Goal: Find contact information: Find contact information

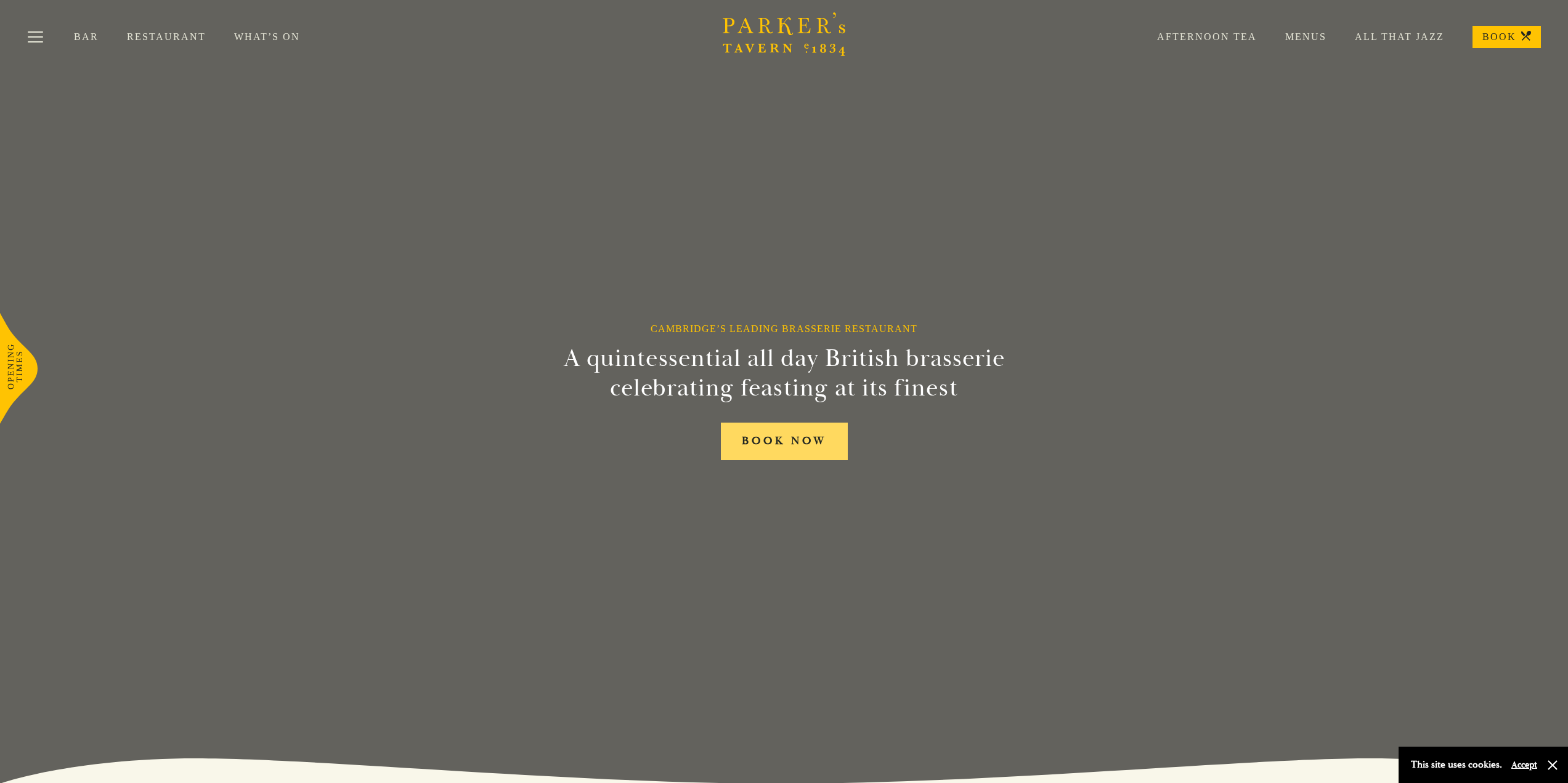
click at [787, 448] on link "BOOK NOW" at bounding box center [785, 441] width 127 height 38
click at [40, 34] on button "Toggle navigation" at bounding box center [35, 39] width 52 height 52
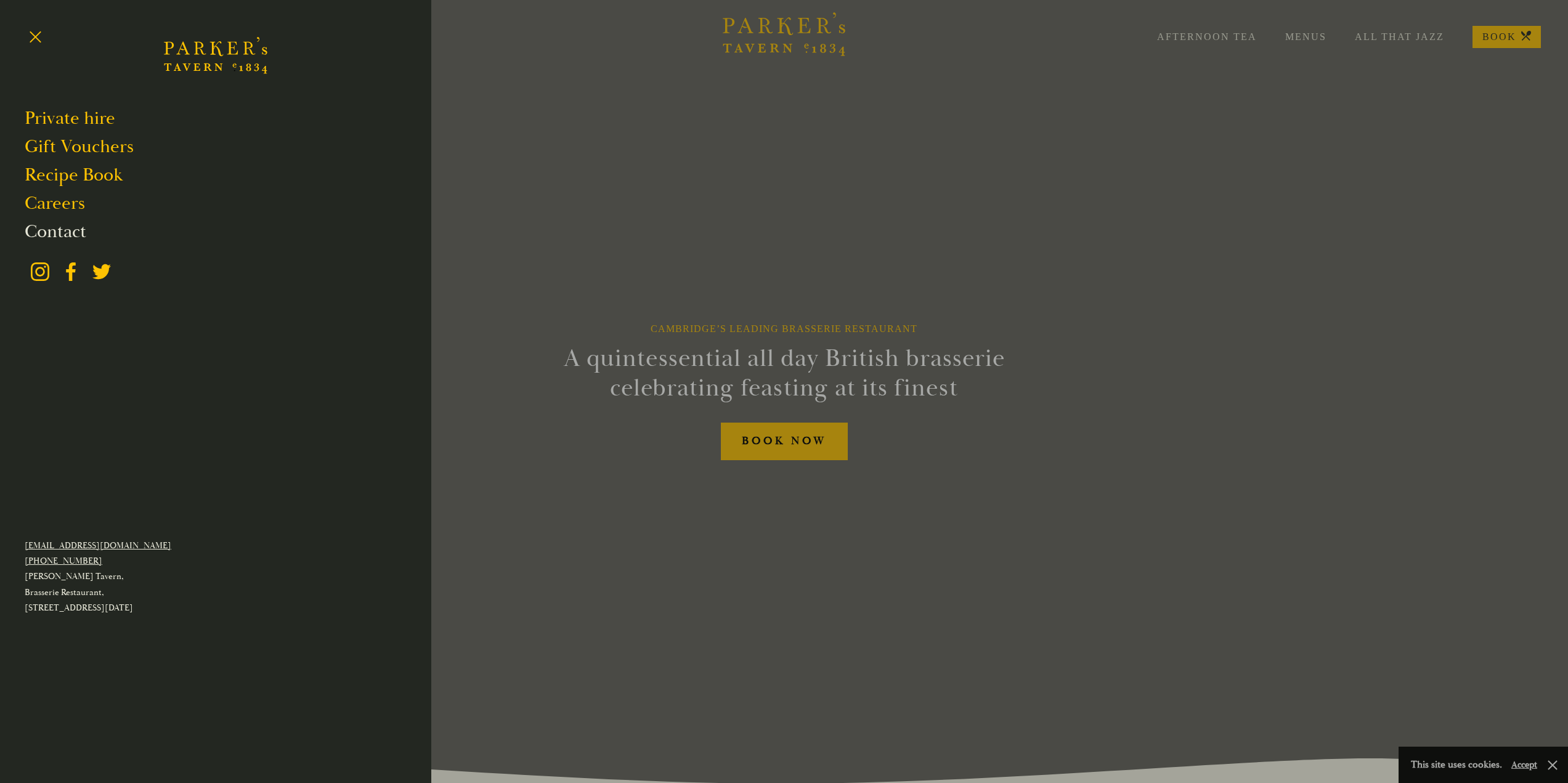
click at [58, 231] on link "Contact" at bounding box center [55, 232] width 62 height 23
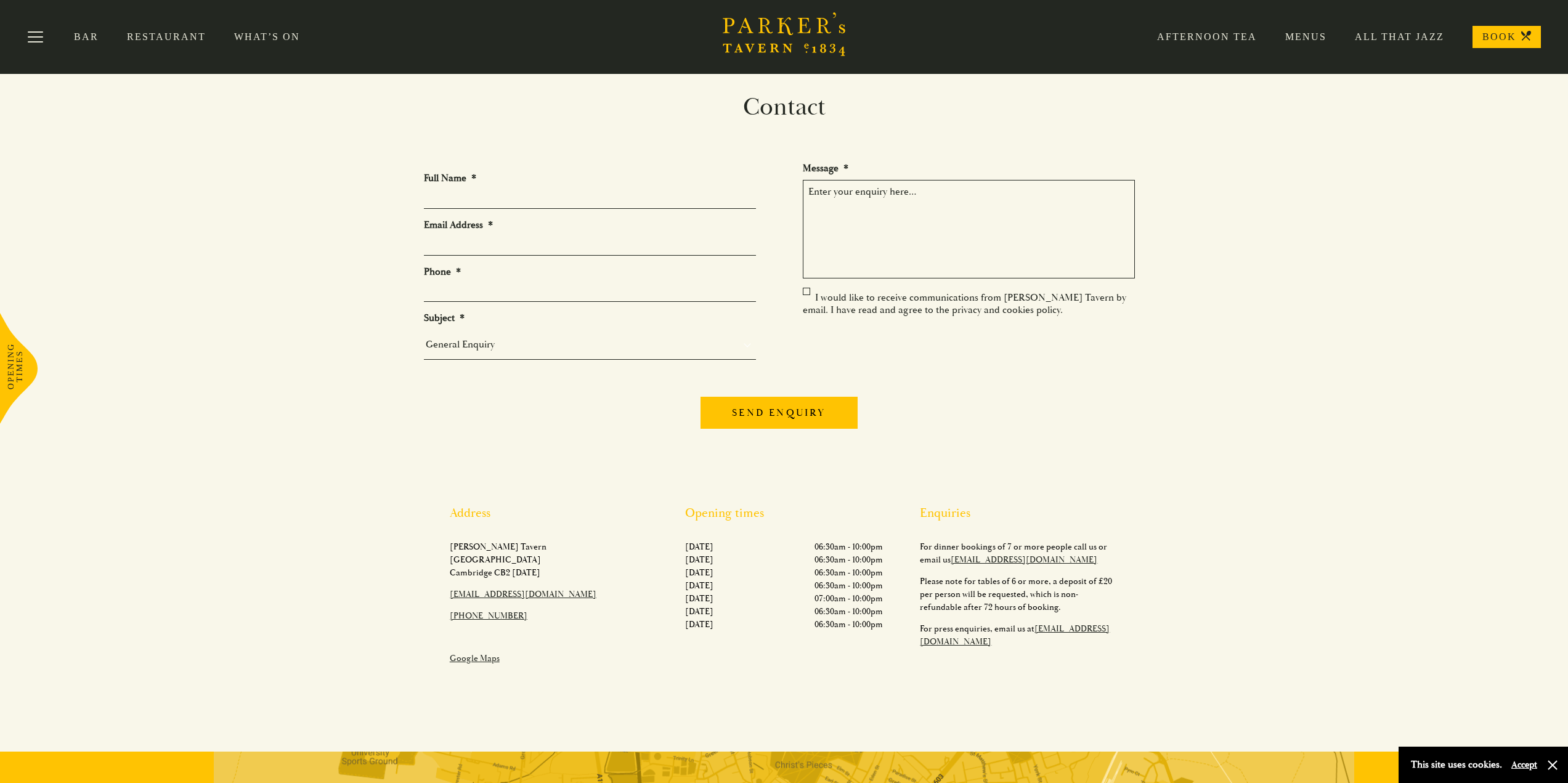
click at [479, 592] on link "[EMAIL_ADDRESS][DOMAIN_NAME]" at bounding box center [523, 594] width 146 height 10
drag, startPoint x: 977, startPoint y: 581, endPoint x: 1094, endPoint y: 583, distance: 117.0
click at [1094, 583] on p "Please note for tables of 6 or more, a deposit of £20 per person will be reques…" at bounding box center [1019, 594] width 198 height 39
drag, startPoint x: 1009, startPoint y: 591, endPoint x: 1127, endPoint y: 595, distance: 118.1
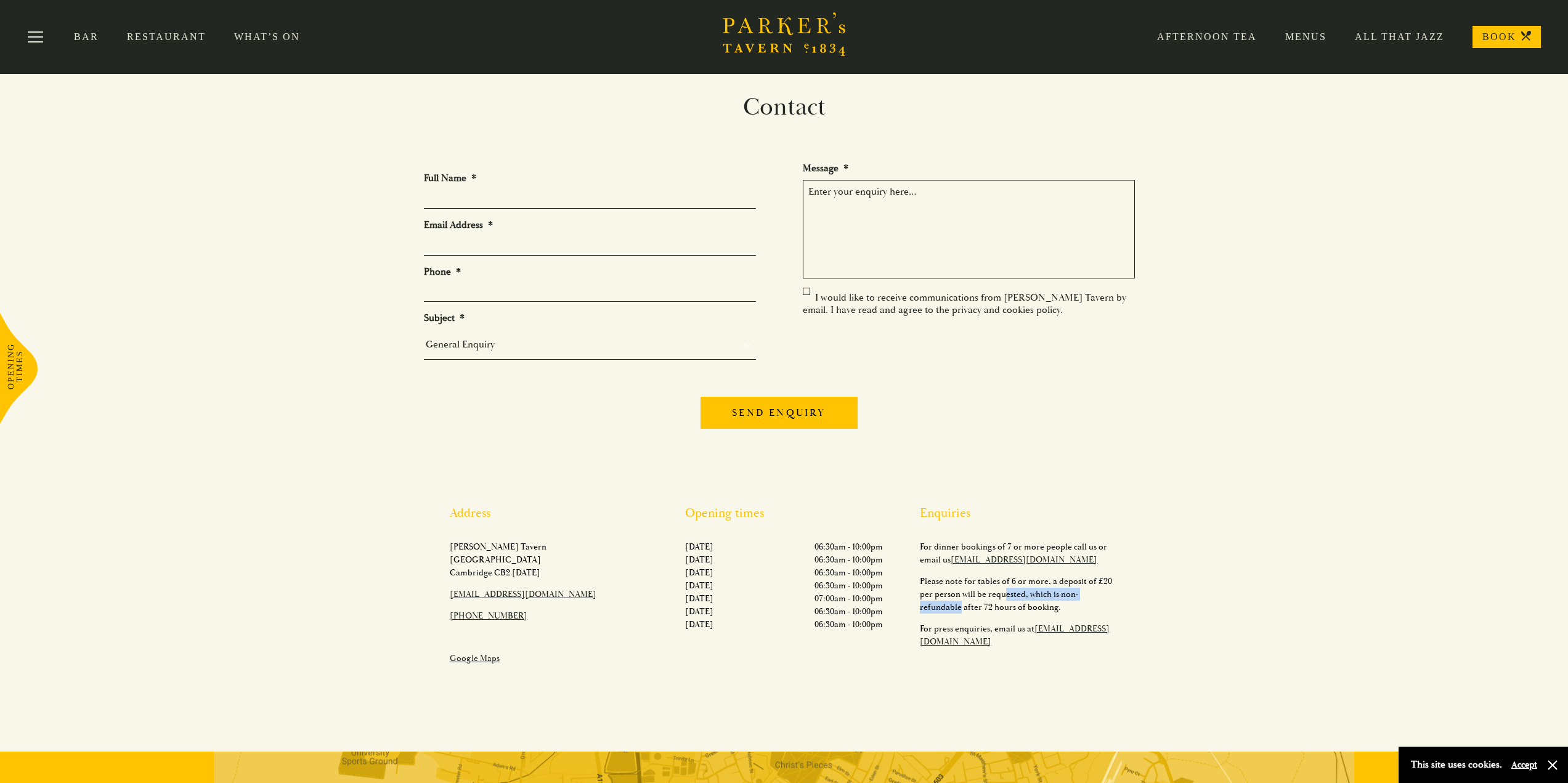
click at [1127, 595] on div "Enquiries For dinner bookings of 7 or more people call us or email us hello@par…" at bounding box center [1019, 589] width 235 height 168
click at [1016, 595] on p "Please note for tables of 6 or more, a deposit of £20 per person will be reques…" at bounding box center [1019, 594] width 198 height 39
